Goal: Task Accomplishment & Management: Manage account settings

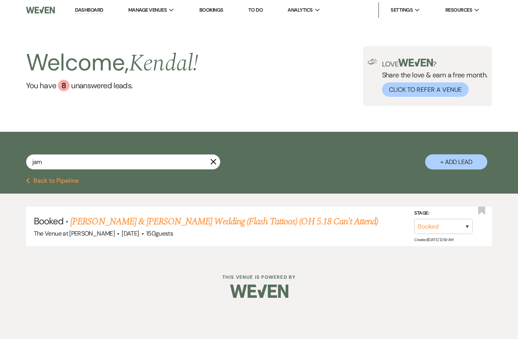
type input "[PERSON_NAME]"
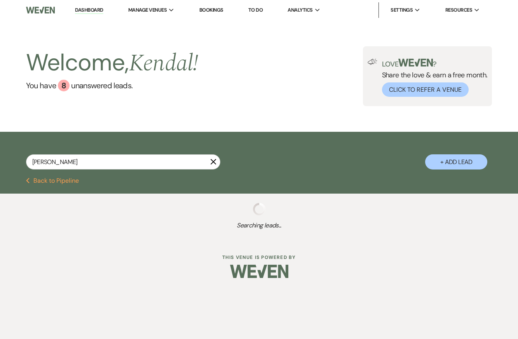
select select "2"
select select "8"
select select "5"
select select "8"
select select "5"
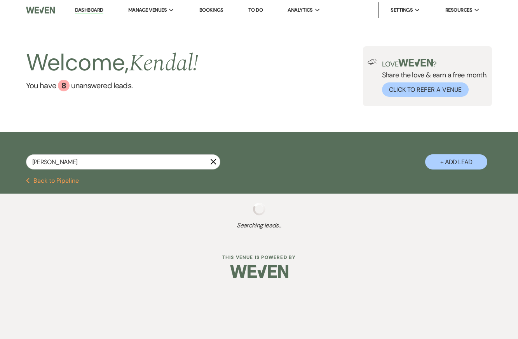
select select "8"
select select "4"
select select "8"
select select "5"
select select "8"
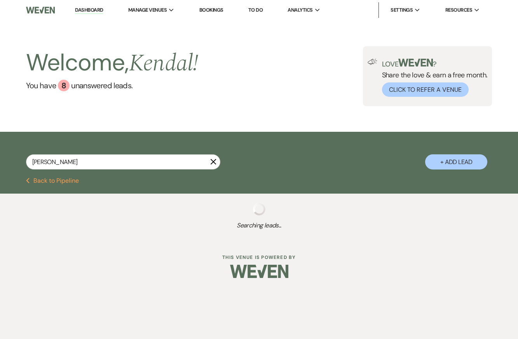
select select "5"
select select "8"
select select "5"
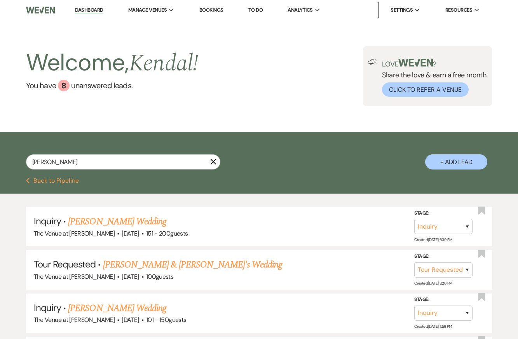
type input "[PERSON_NAME]"
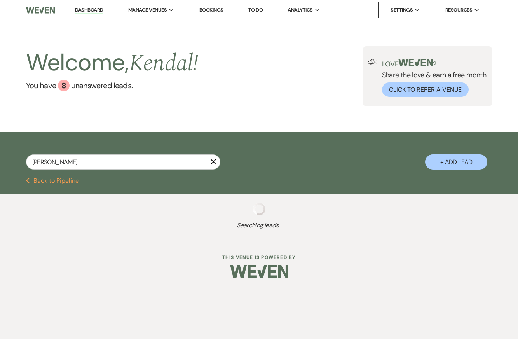
select select "8"
select select "6"
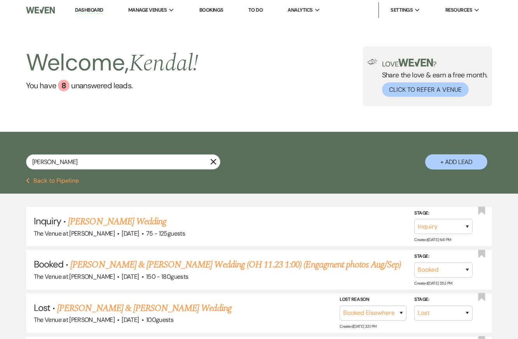
click at [290, 151] on div "[PERSON_NAME] X + Add Lead" at bounding box center [259, 156] width 518 height 40
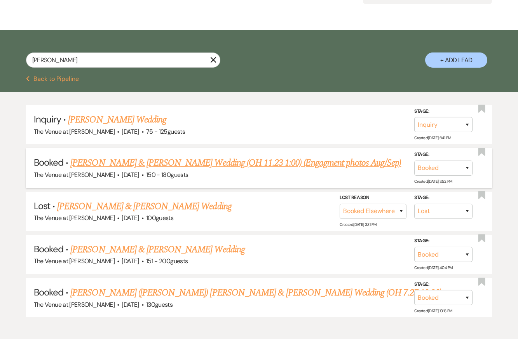
scroll to position [142, 0]
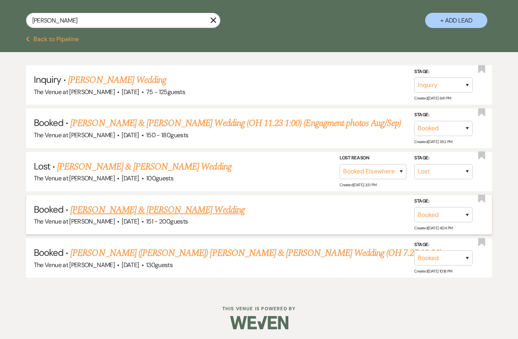
click at [141, 210] on link "[PERSON_NAME] & [PERSON_NAME] Wedding" at bounding box center [157, 210] width 174 height 14
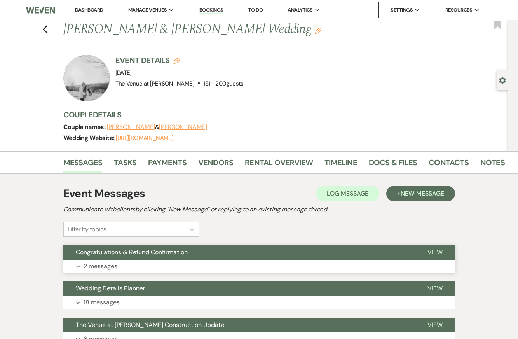
click at [150, 257] on button "Congratulations & Refund Confirmation" at bounding box center [239, 252] width 352 height 15
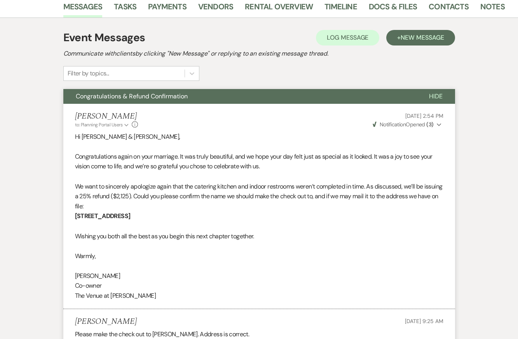
scroll to position [159, 0]
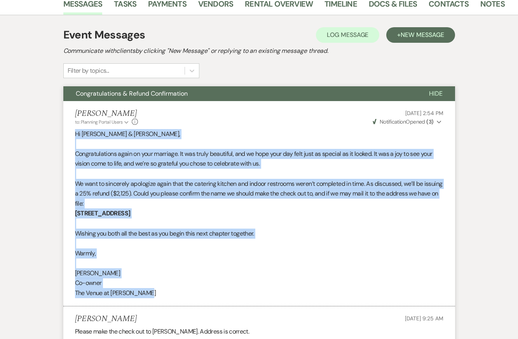
drag, startPoint x: 75, startPoint y: 133, endPoint x: 173, endPoint y: 298, distance: 191.8
click at [173, 298] on li "[PERSON_NAME] to: Planning Portal Users Expand Info [DATE] 2:54 PM Weven Check …" at bounding box center [259, 203] width 392 height 205
copy div "Hi [PERSON_NAME] & [PERSON_NAME], Congratulations again on your marriage. It wa…"
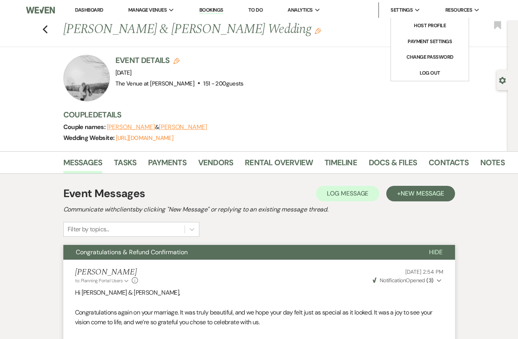
click at [411, 12] on span "Settings" at bounding box center [402, 10] width 22 height 8
click at [423, 73] on link "Log Out" at bounding box center [430, 73] width 78 height 16
